Goal: Information Seeking & Learning: Learn about a topic

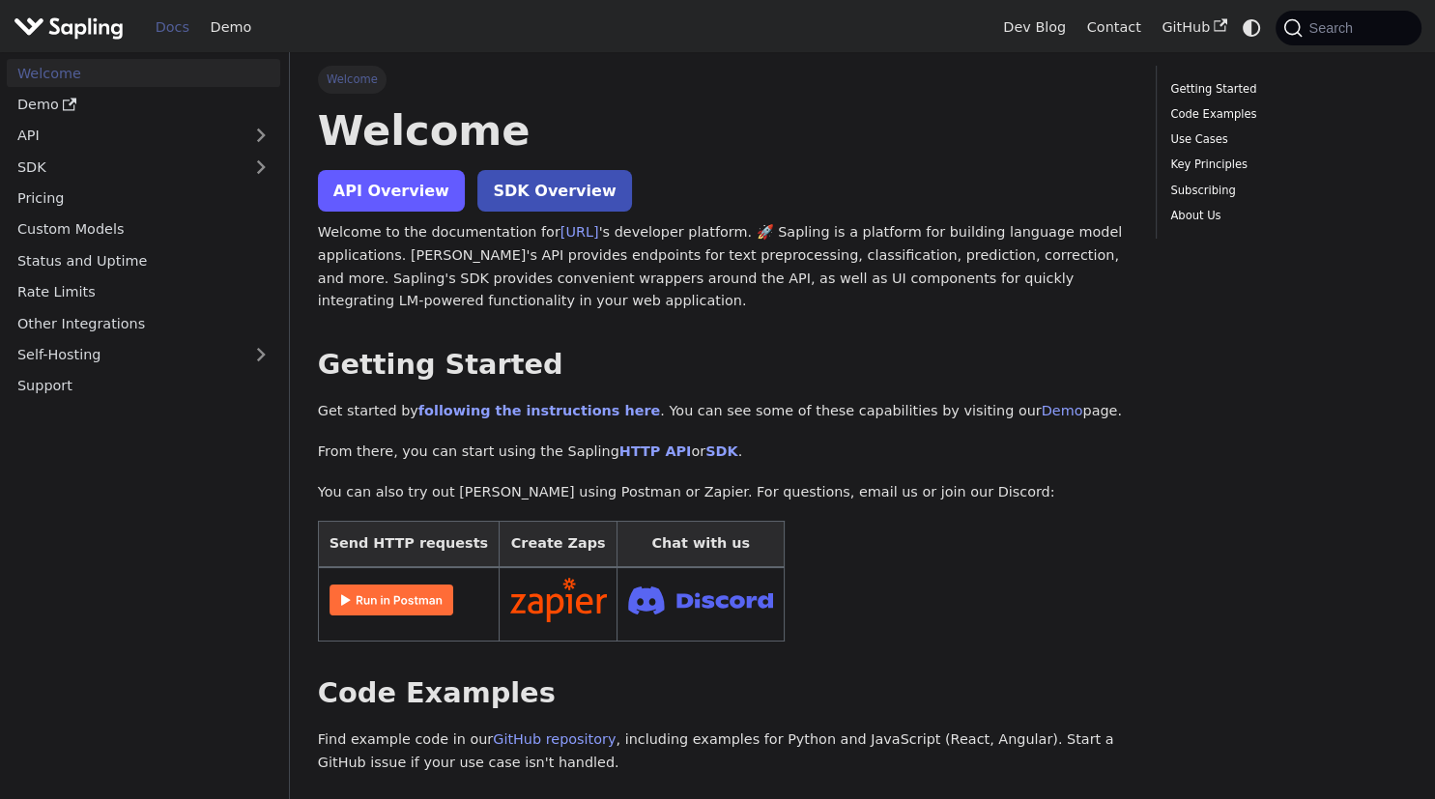
click at [442, 198] on link "API Overview" at bounding box center [391, 191] width 147 height 42
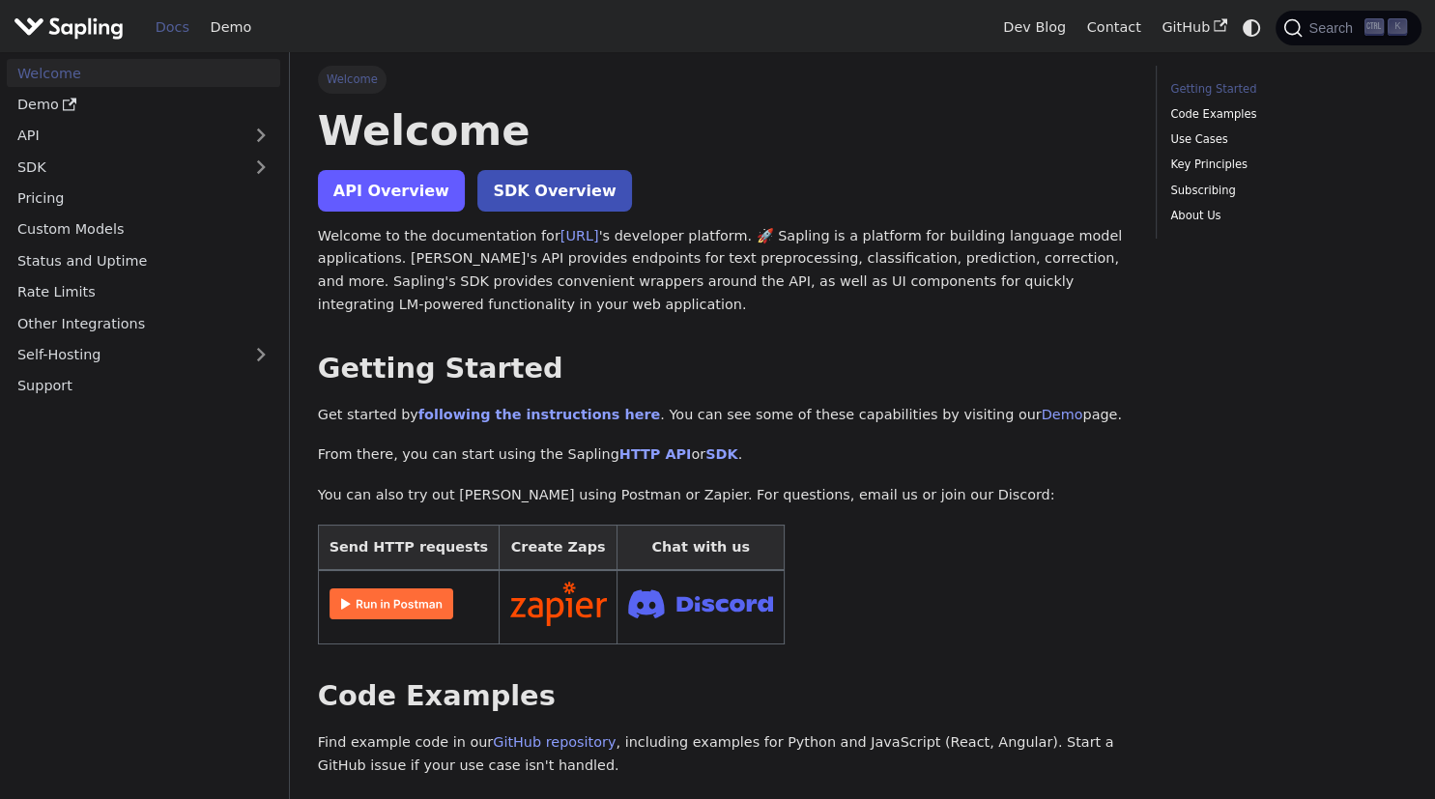
click at [379, 171] on link "API Overview" at bounding box center [391, 191] width 147 height 42
